Goal: Check status: Check status

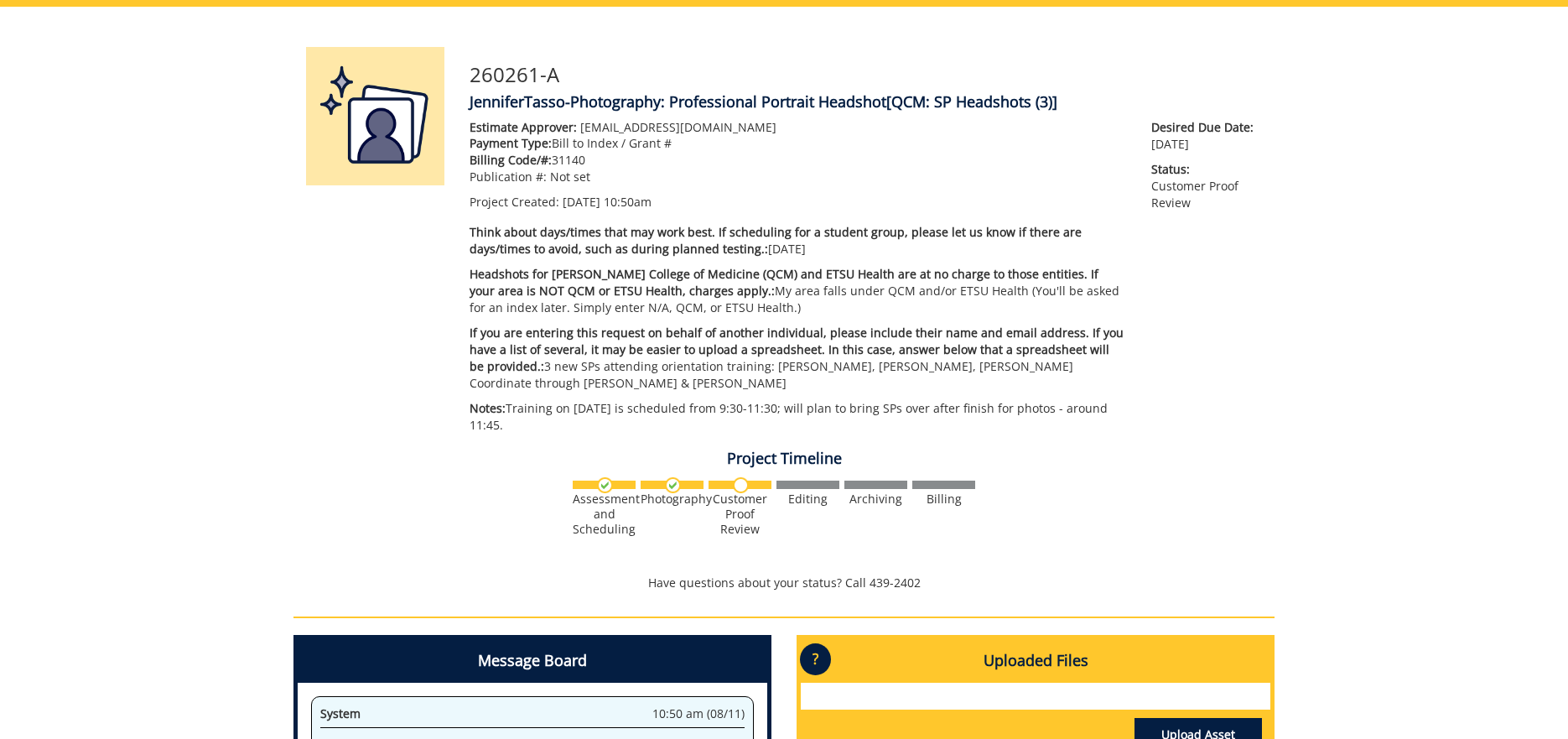
scroll to position [2143181, 0]
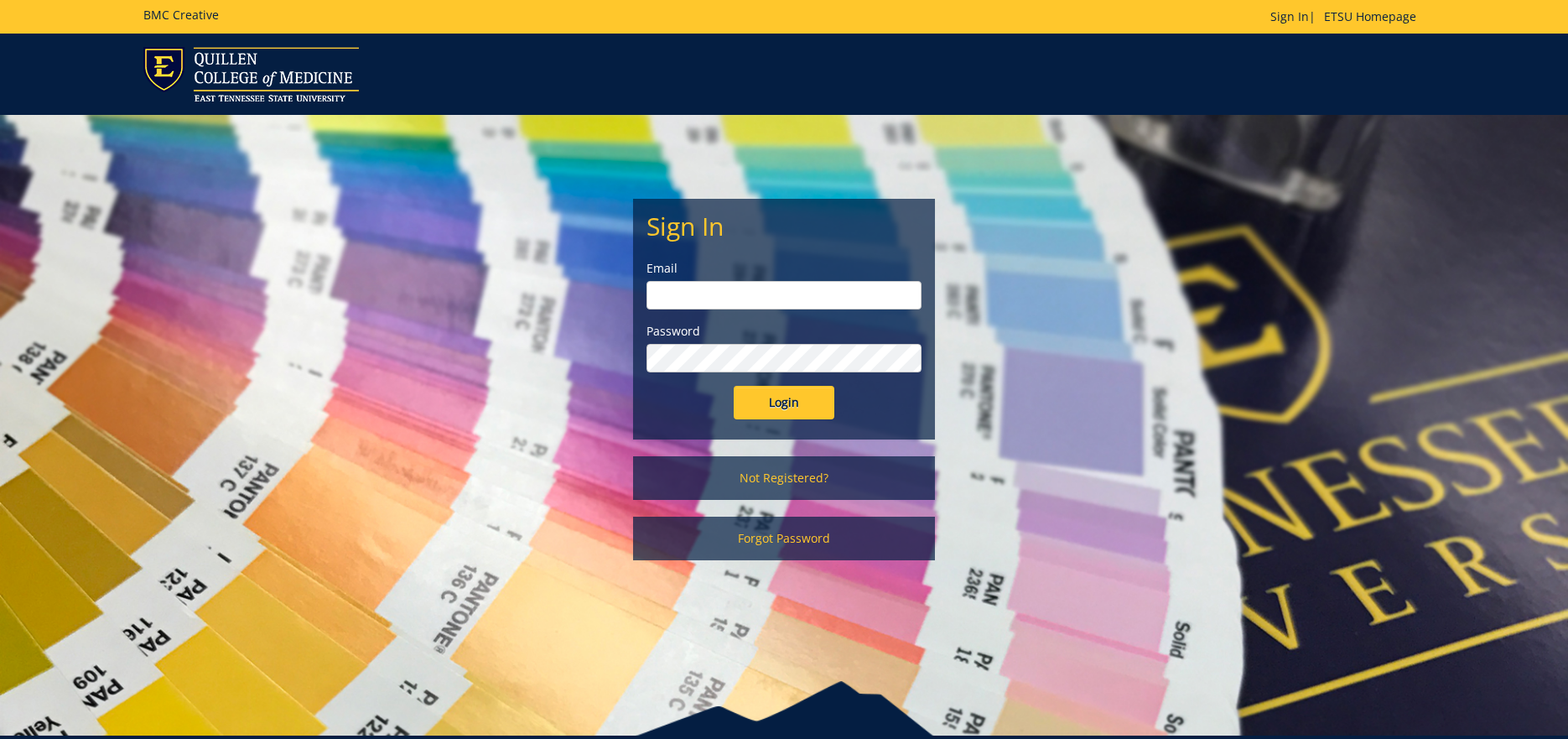
type input "[EMAIL_ADDRESS][DOMAIN_NAME]"
click at [778, 407] on input "Login" at bounding box center [784, 403] width 100 height 33
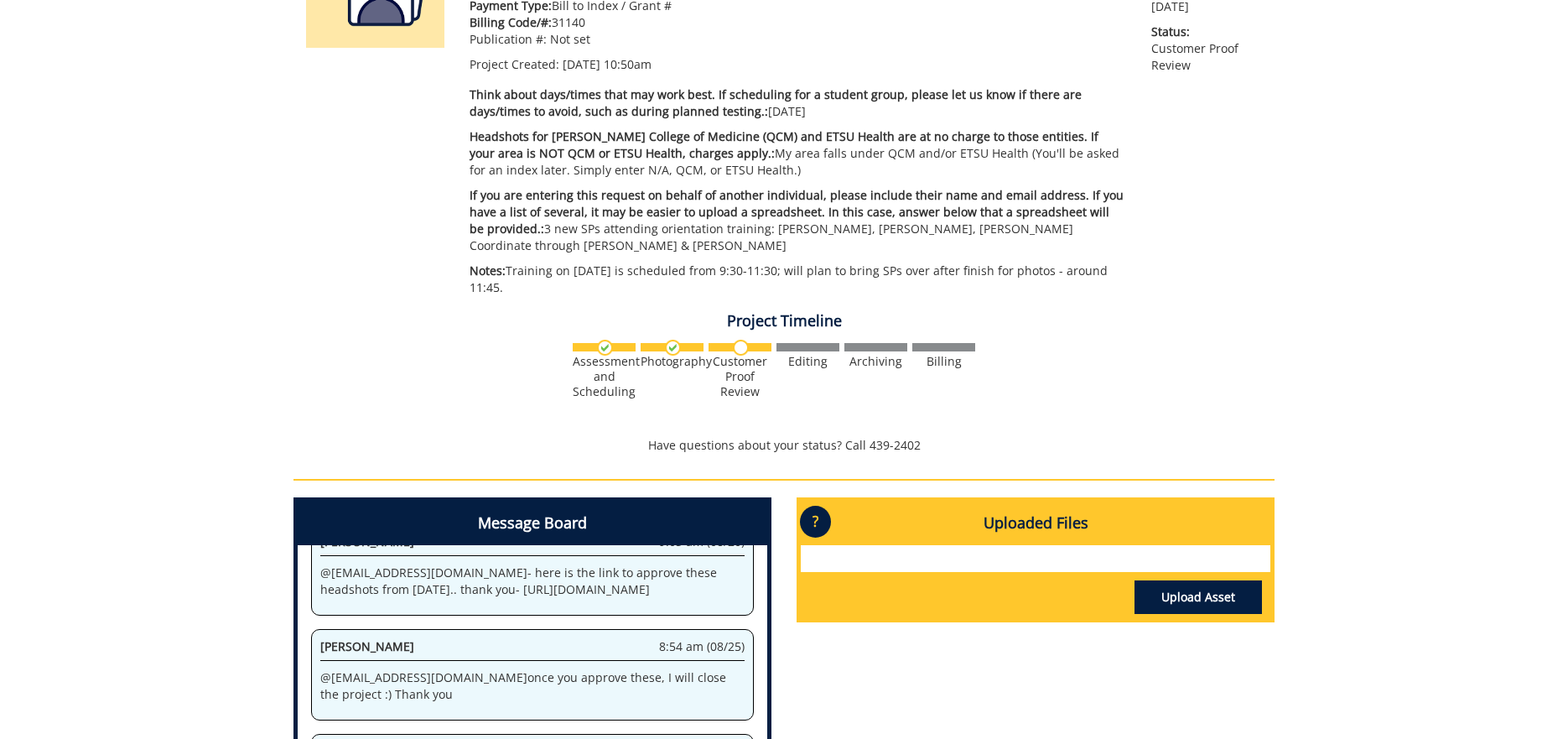
scroll to position [54, 0]
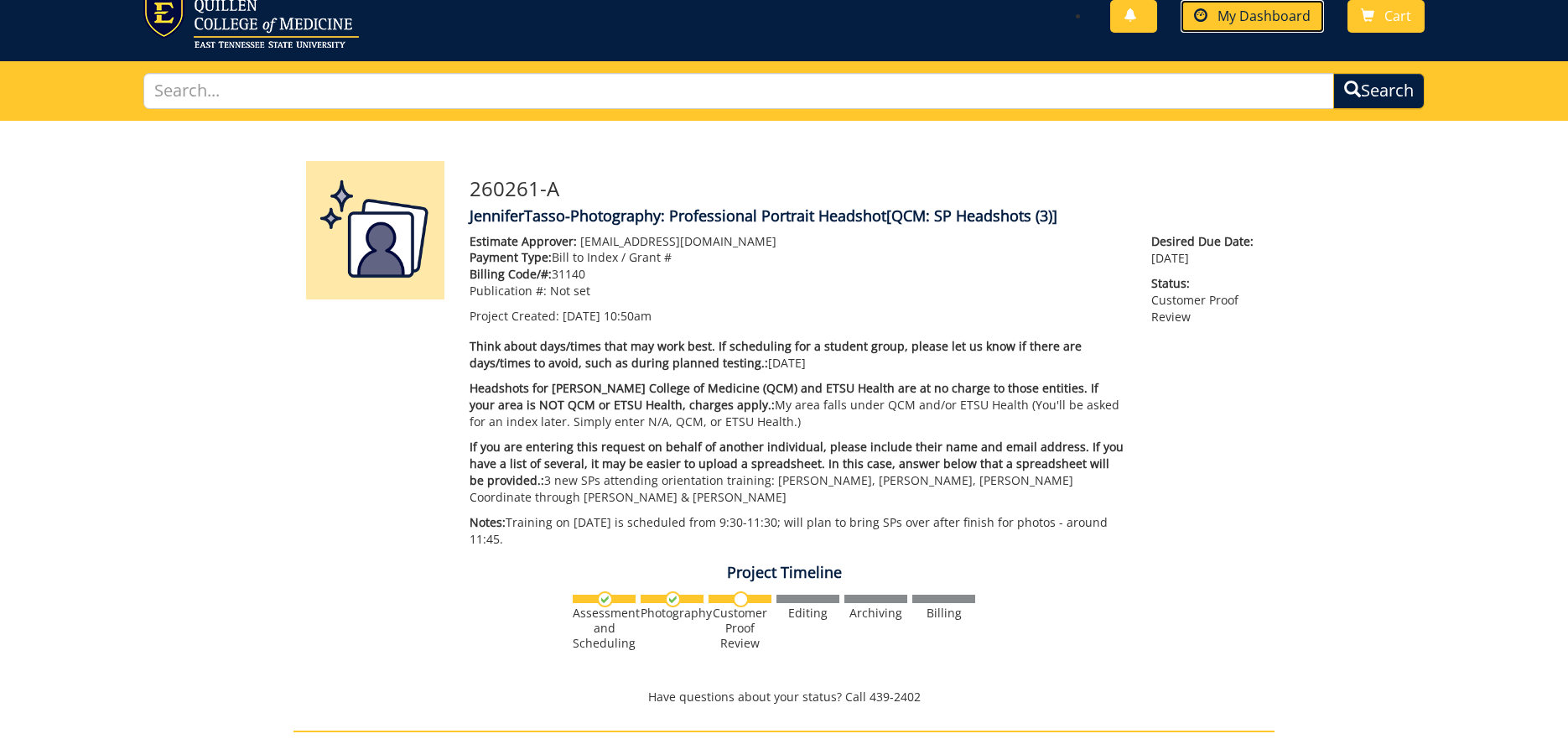
click at [1275, 20] on span "My Dashboard" at bounding box center [1265, 16] width 93 height 19
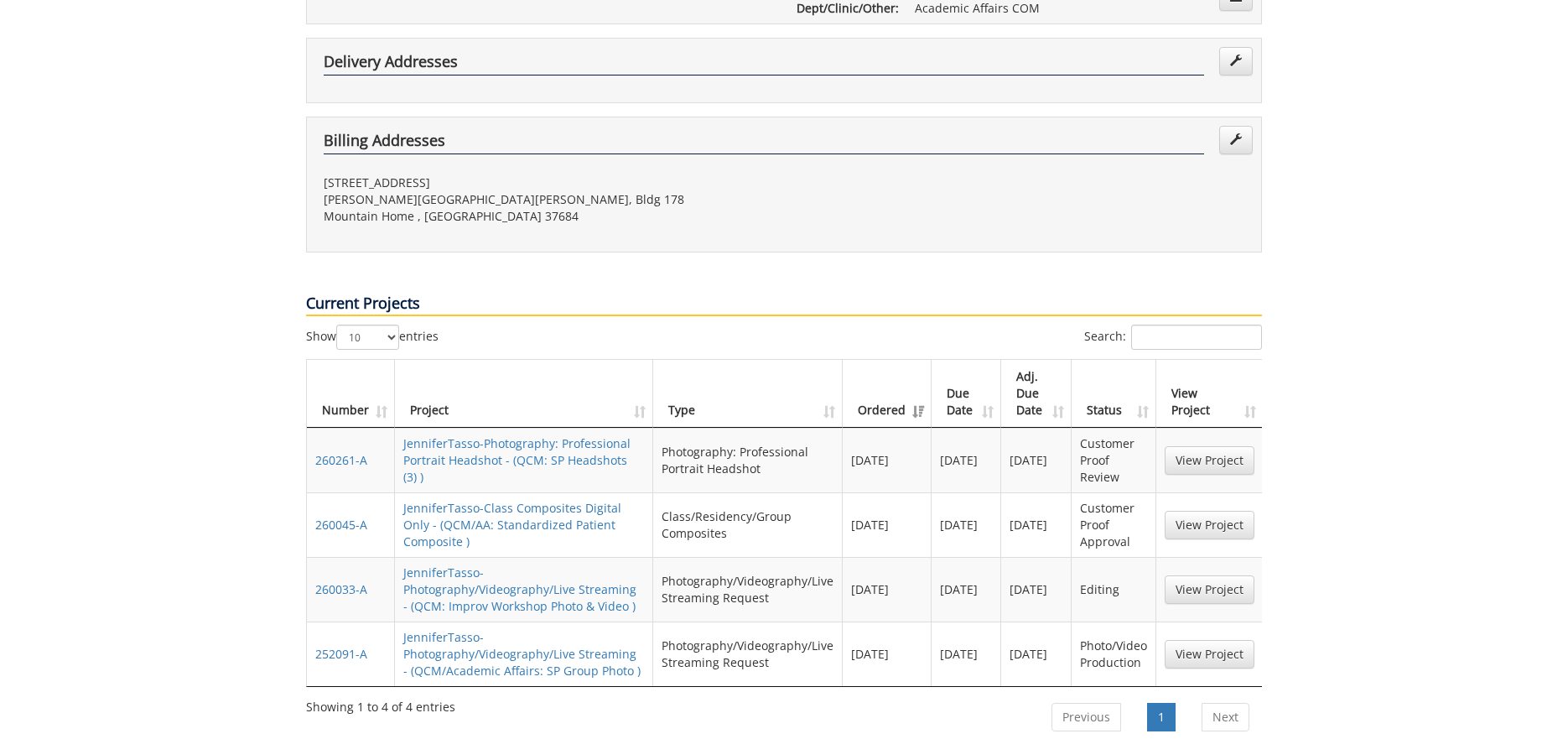
scroll to position [671, 0]
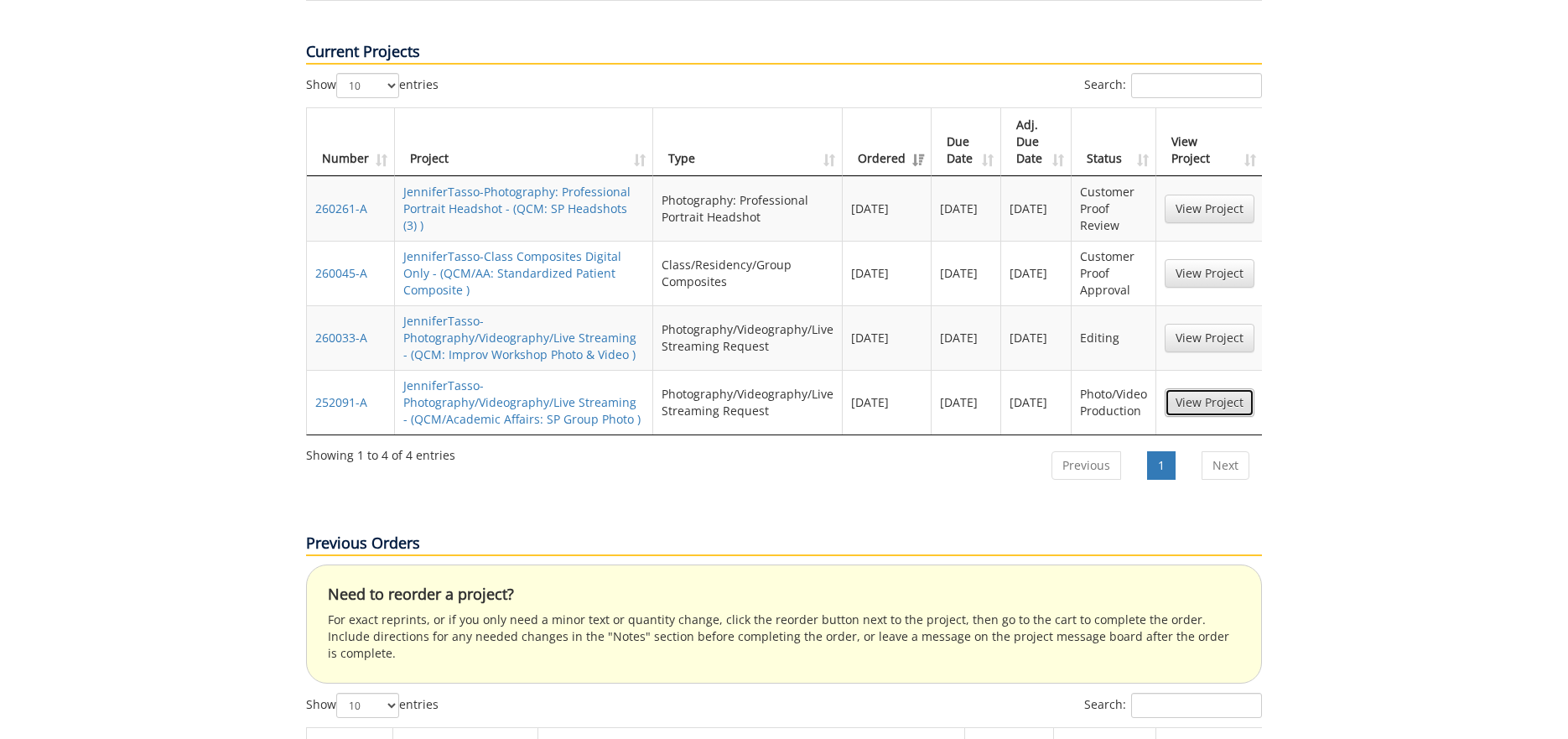
click at [1199, 389] on link "View Project" at bounding box center [1210, 403] width 90 height 29
click at [1199, 324] on link "View Project" at bounding box center [1210, 338] width 90 height 29
click at [1205, 259] on link "View Project" at bounding box center [1210, 273] width 90 height 29
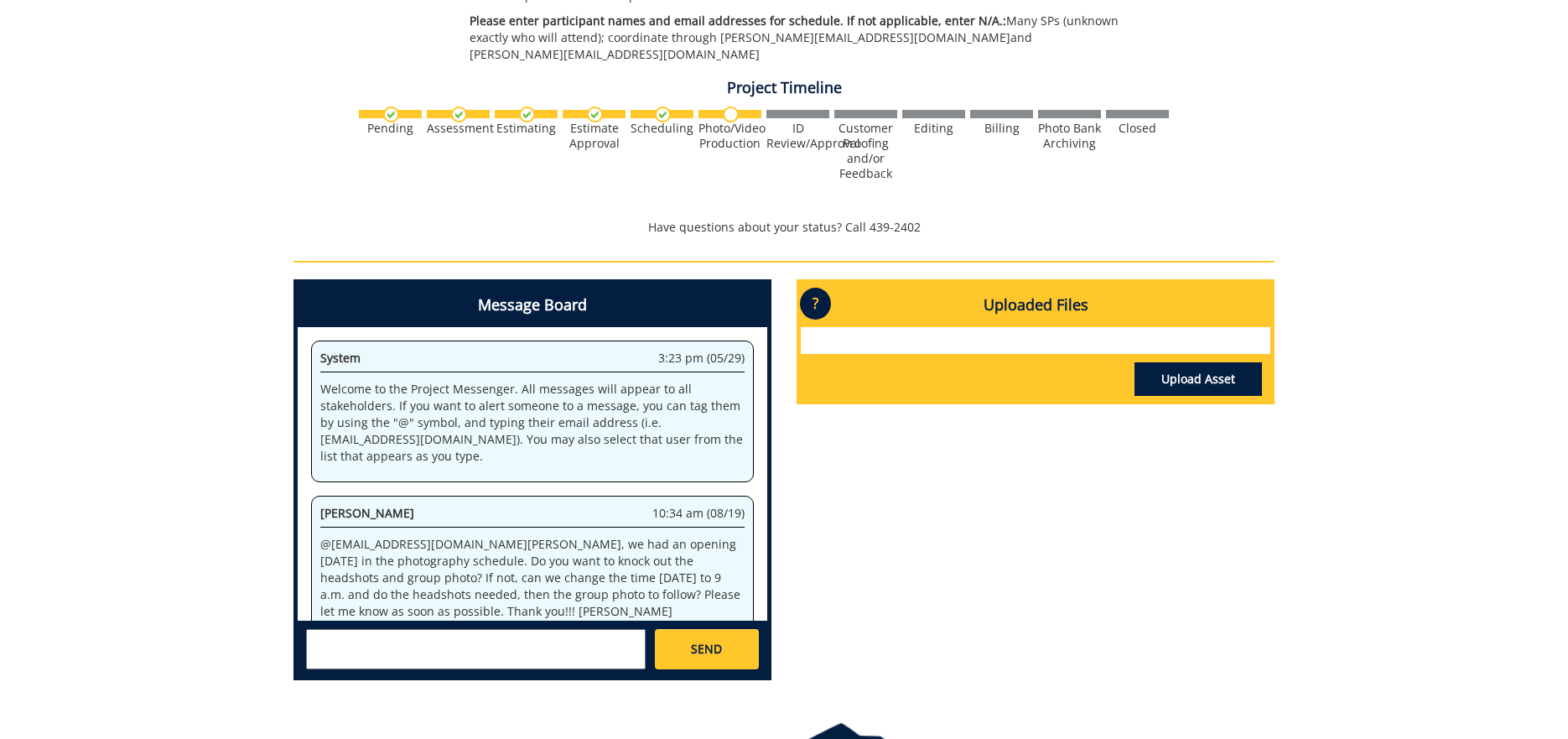
scroll to position [396, 0]
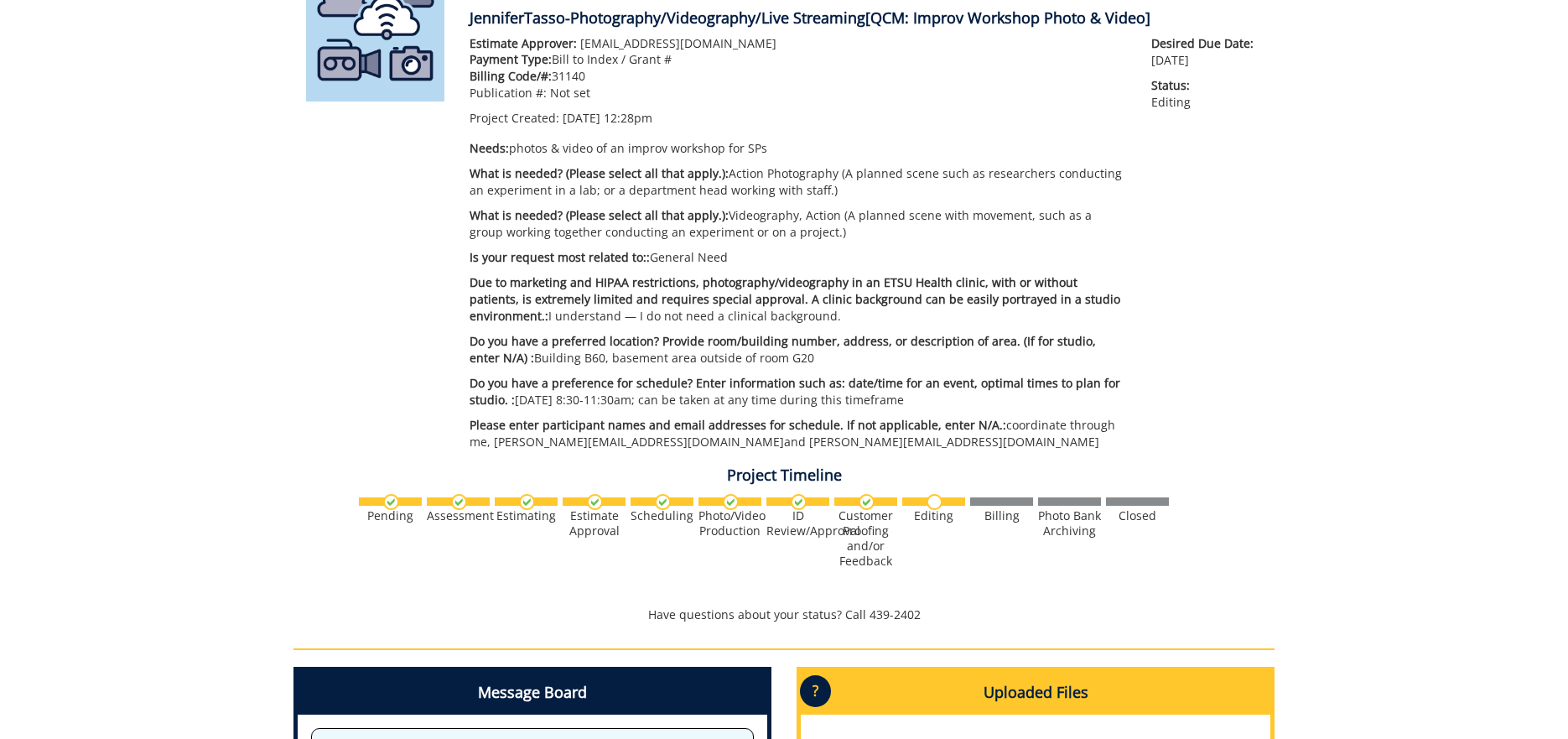
scroll to position [9, 0]
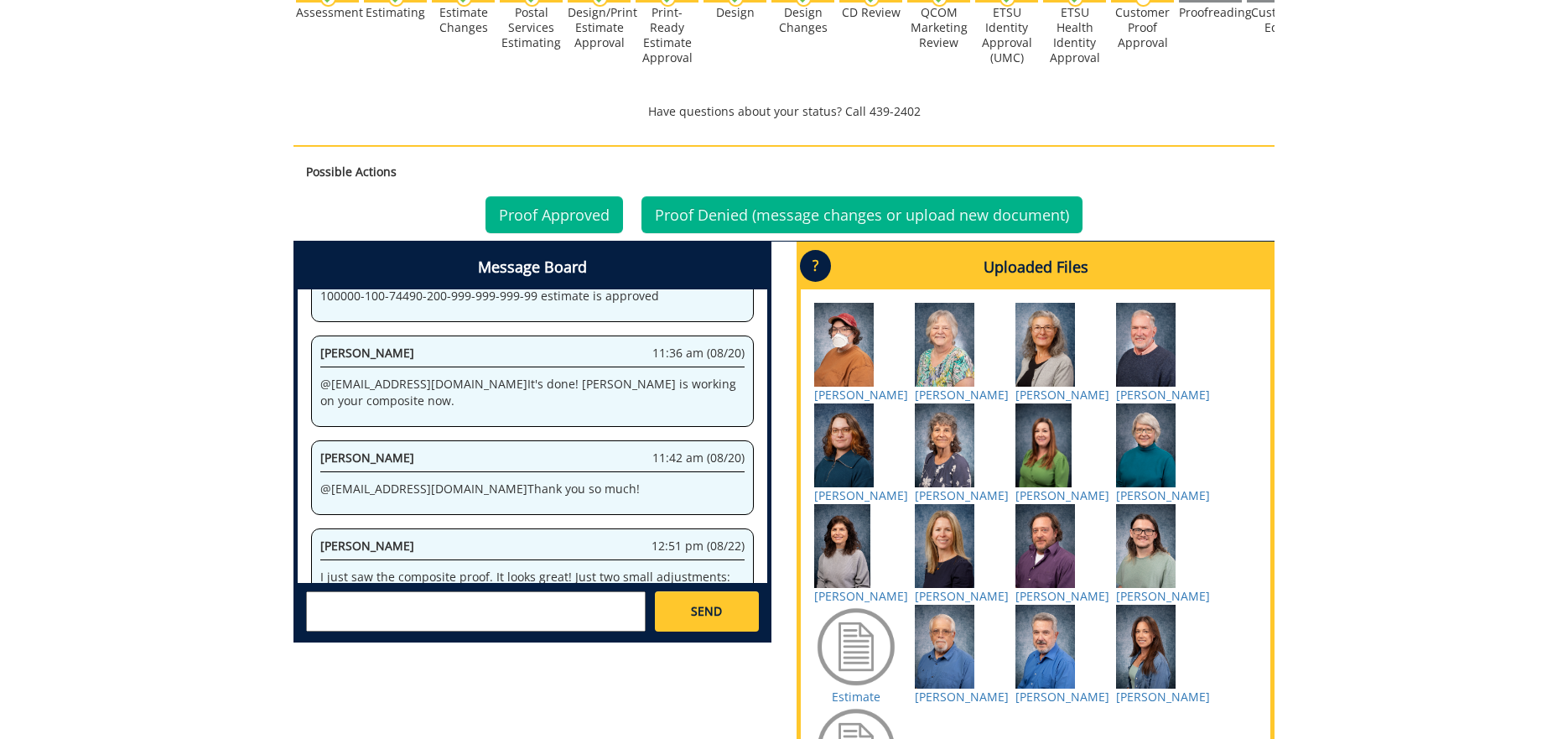
scroll to position [839, 0]
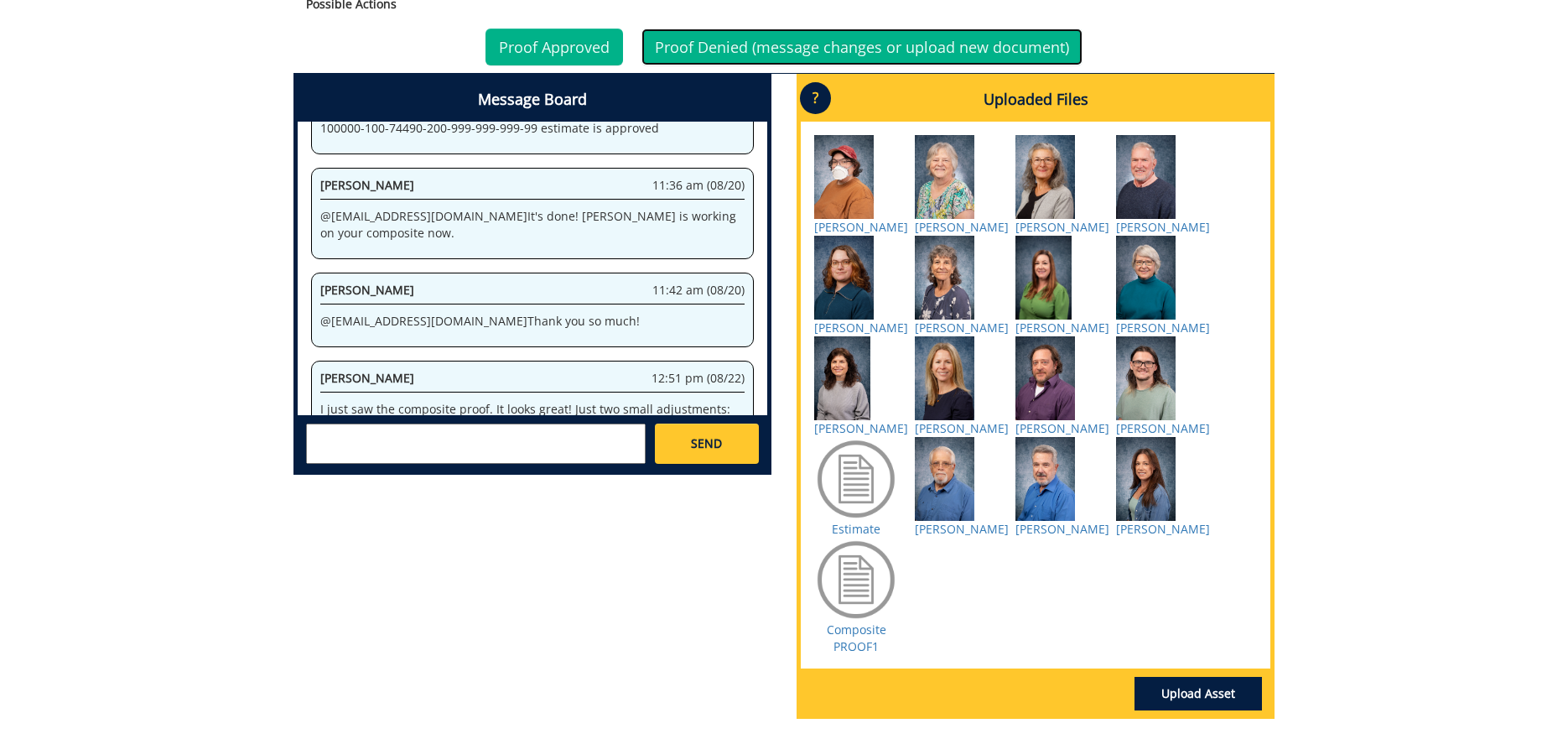
click at [844, 48] on link "Proof Denied (message changes or upload new document)" at bounding box center [862, 47] width 441 height 37
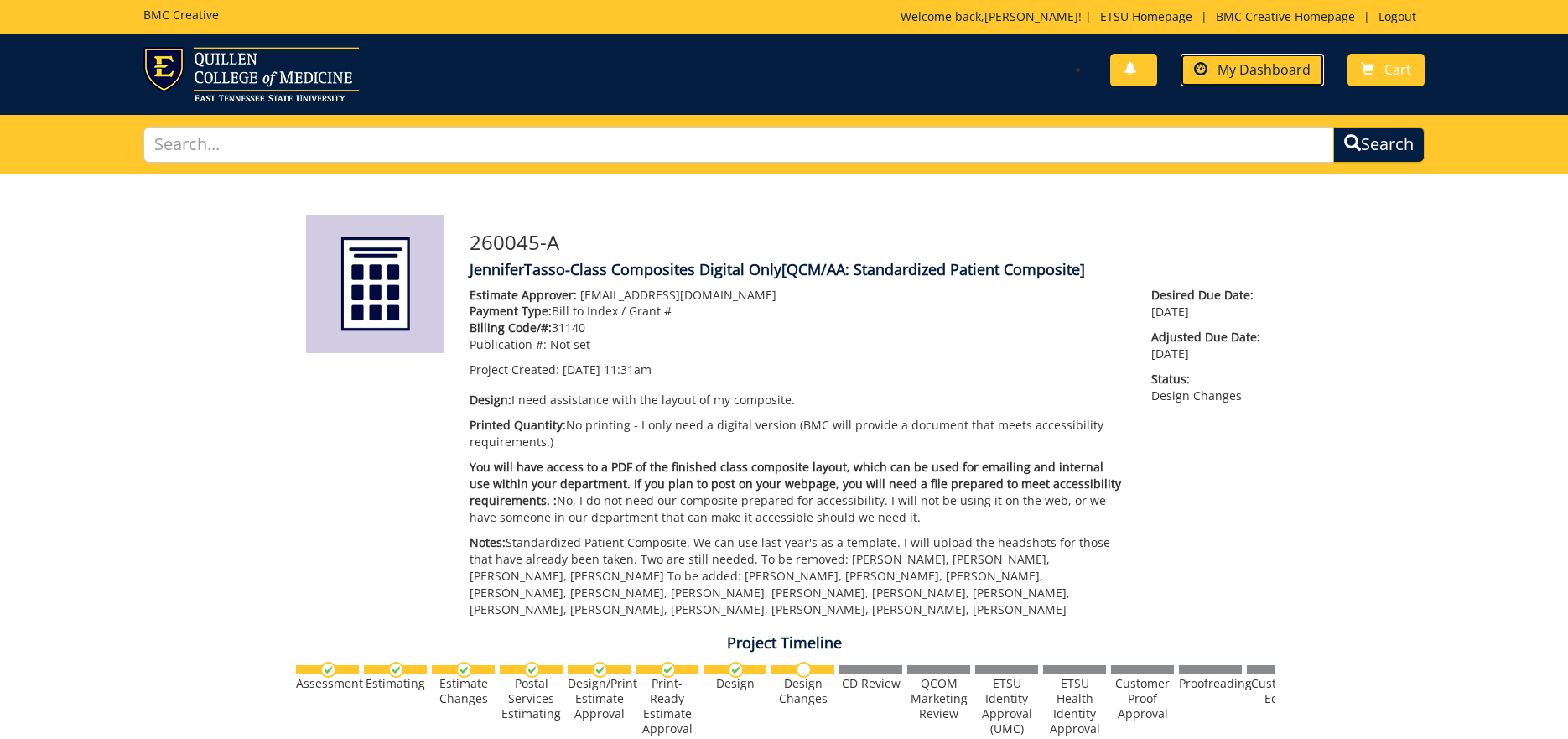
click at [1259, 66] on span "My Dashboard" at bounding box center [1265, 70] width 93 height 19
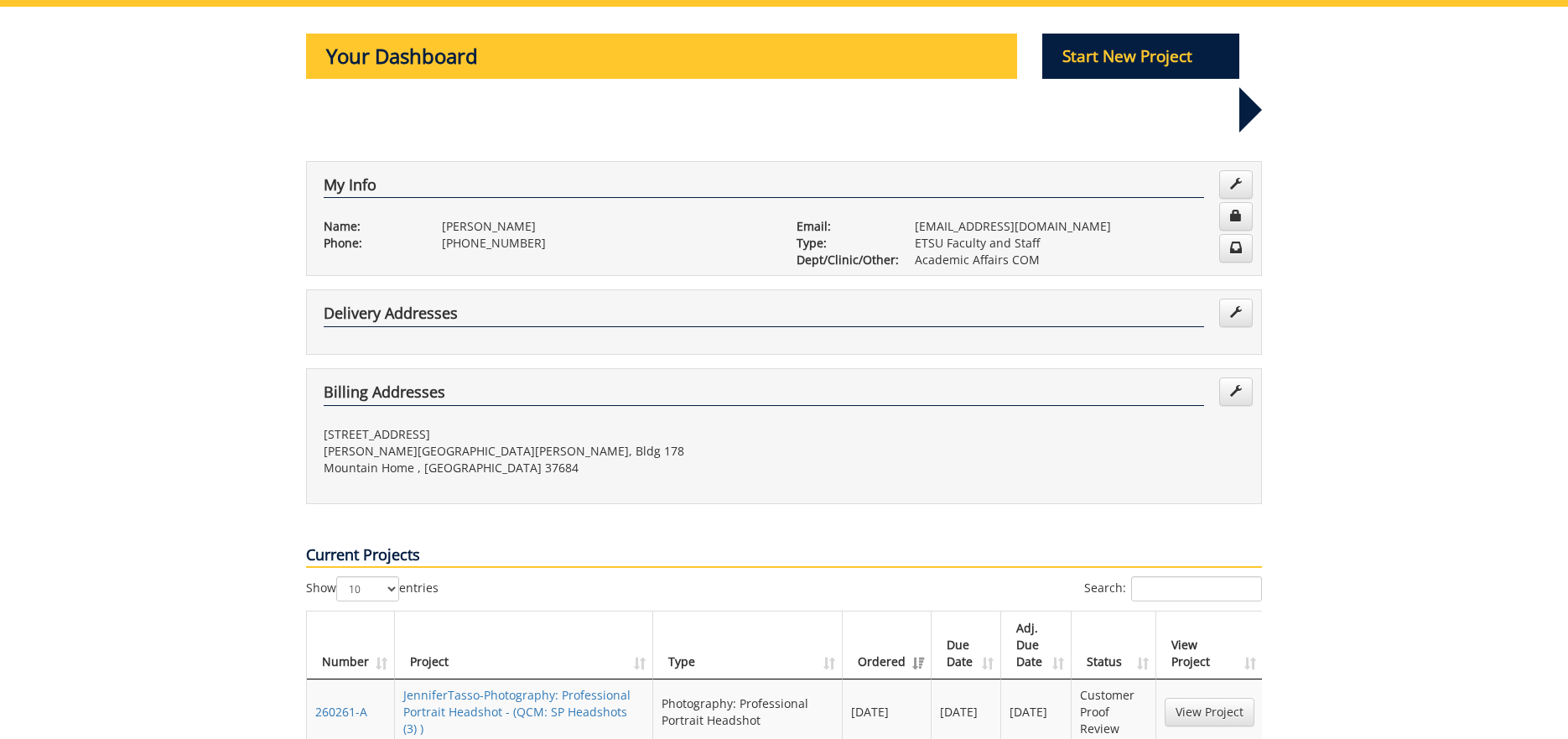
scroll to position [420, 0]
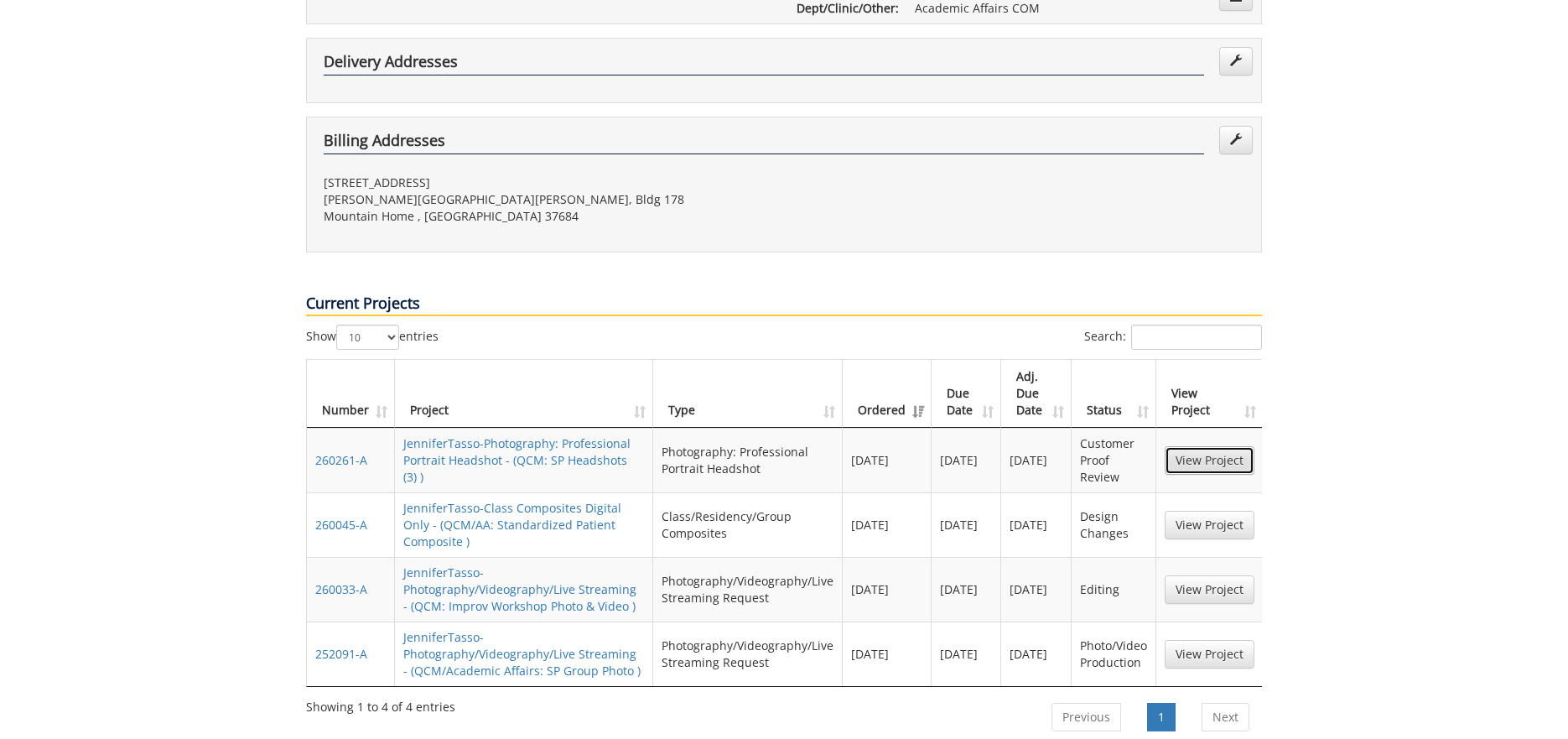
click at [1189, 447] on link "View Project" at bounding box center [1210, 460] width 90 height 29
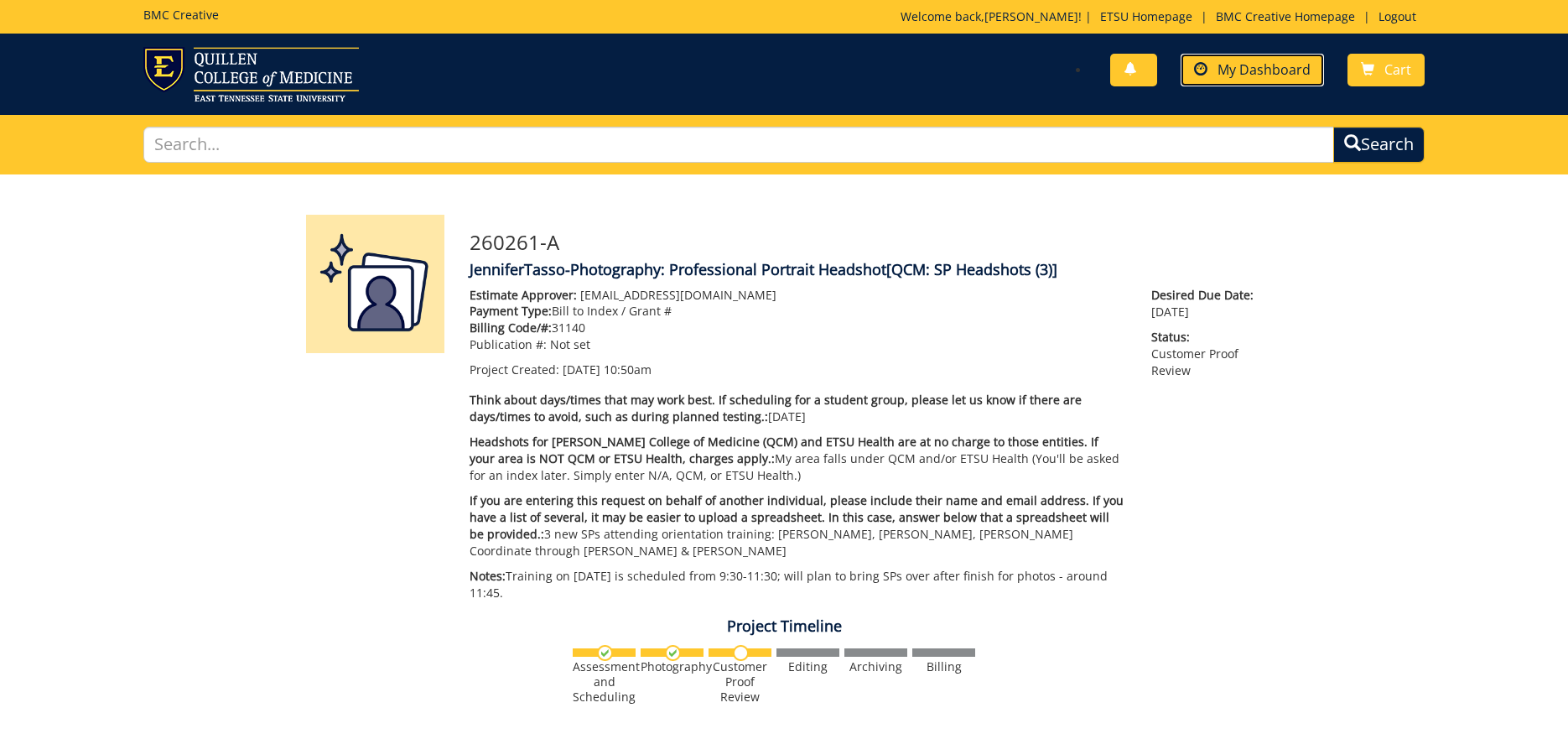
click at [1274, 71] on span "My Dashboard" at bounding box center [1265, 70] width 93 height 19
